Goal: Transaction & Acquisition: Purchase product/service

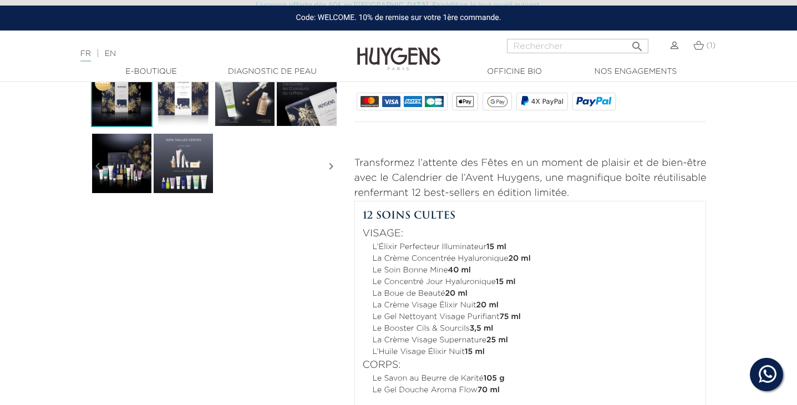
scroll to position [377, 0]
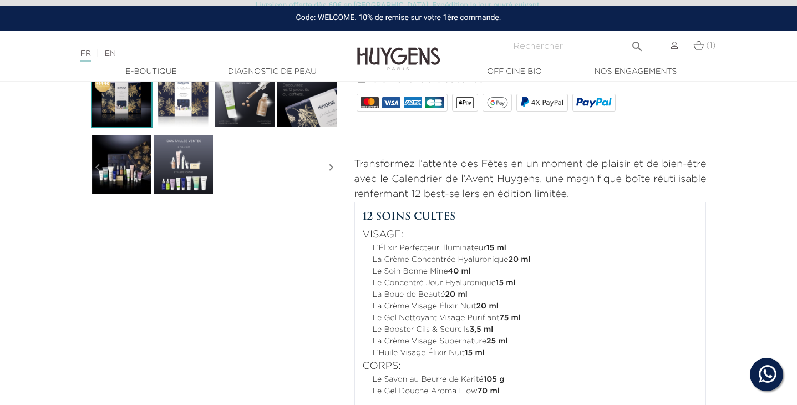
click at [465, 303] on li "La Crème Visage Élixir Nuit 20 ml" at bounding box center [536, 307] width 326 height 12
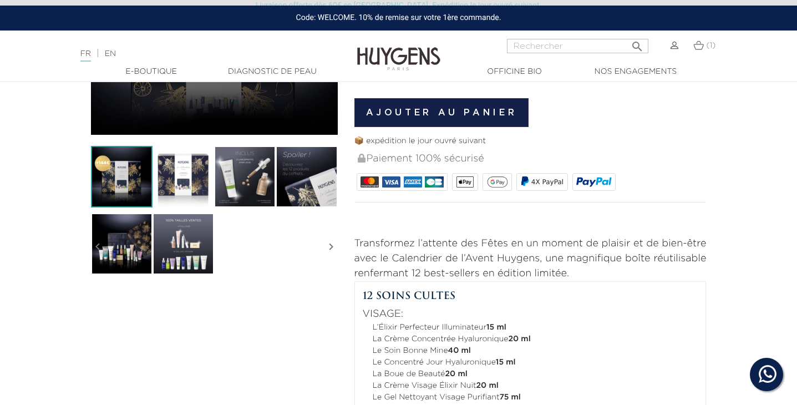
scroll to position [286, 0]
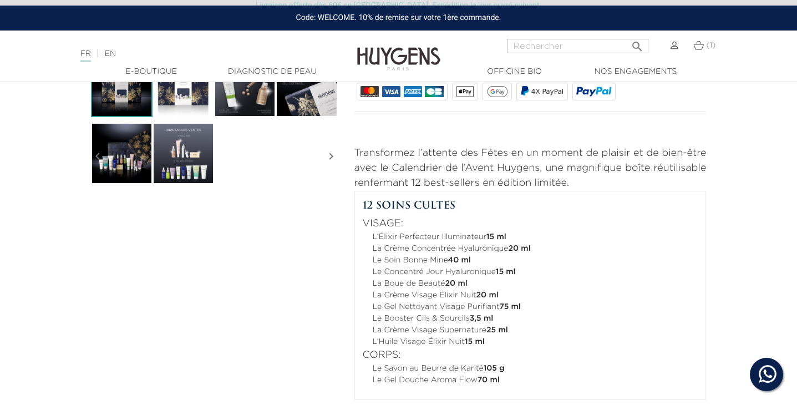
scroll to position [391, 0]
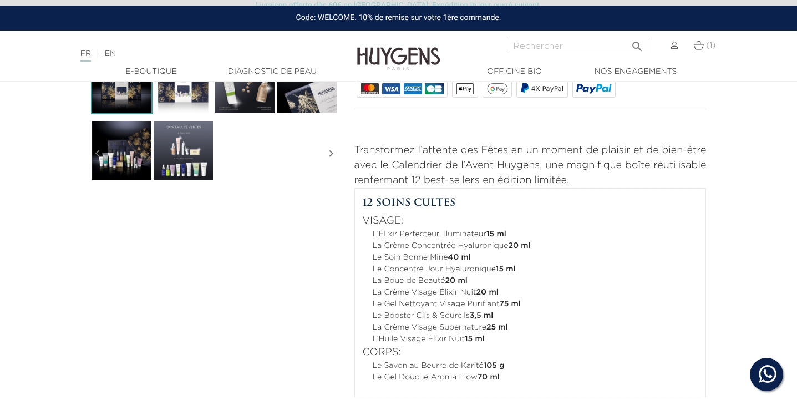
click at [111, 50] on div "FR | EN Français English" at bounding box center [199, 53] width 249 height 13
click at [116, 54] on link "EN" at bounding box center [110, 54] width 11 height 8
